Goal: Transaction & Acquisition: Purchase product/service

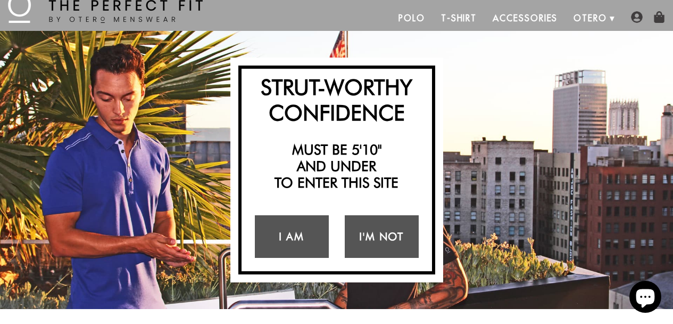
scroll to position [57, 0]
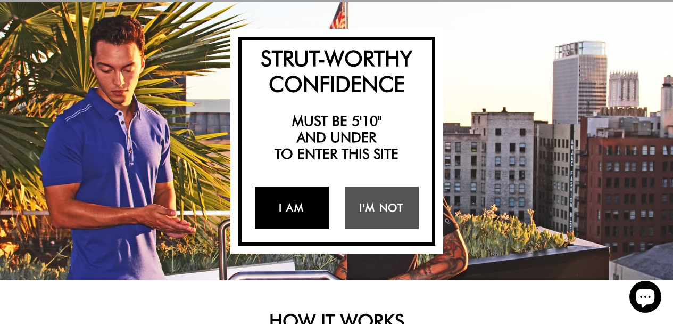
click at [285, 202] on link "I Am" at bounding box center [292, 207] width 74 height 43
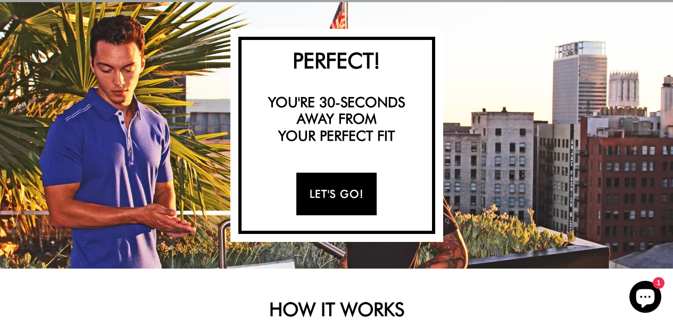
click at [348, 198] on link "Let's Go!" at bounding box center [337, 193] width 80 height 43
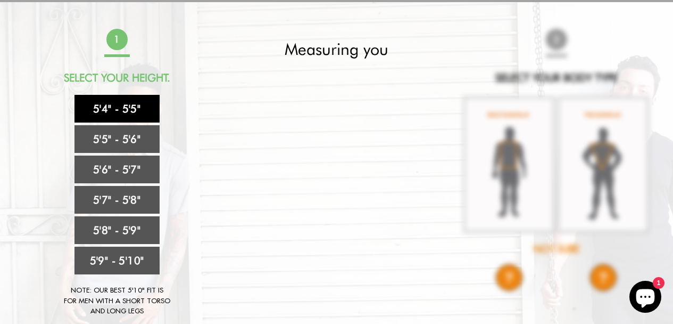
click at [131, 105] on link "5'4" - 5'5"" at bounding box center [117, 109] width 85 height 28
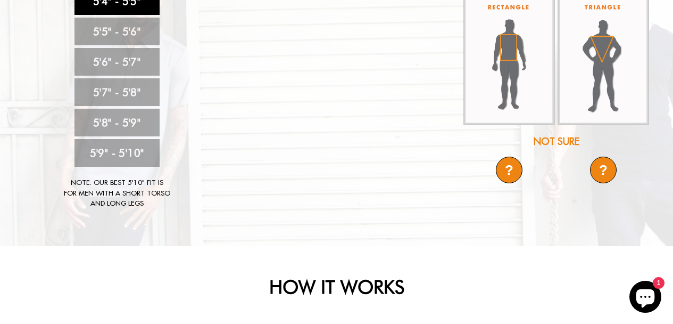
scroll to position [0, 0]
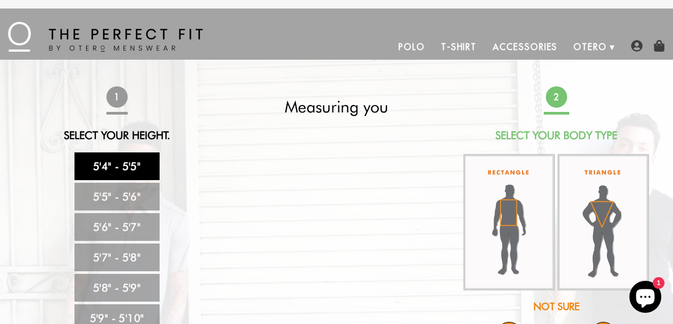
click at [421, 48] on link "Polo" at bounding box center [412, 47] width 43 height 26
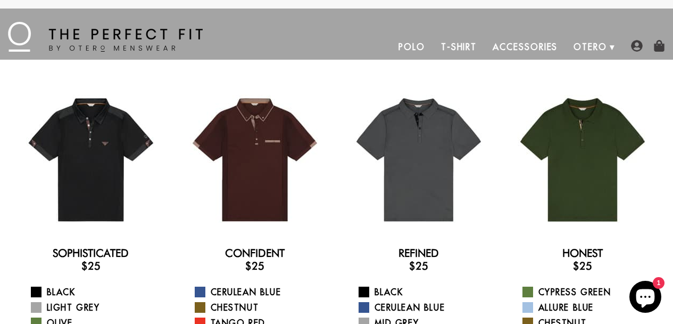
click at [459, 46] on link "T-Shirt" at bounding box center [459, 47] width 52 height 26
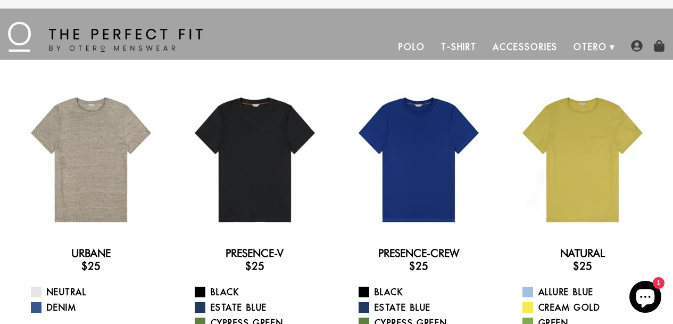
scroll to position [1, 0]
